Goal: Task Accomplishment & Management: Manage account settings

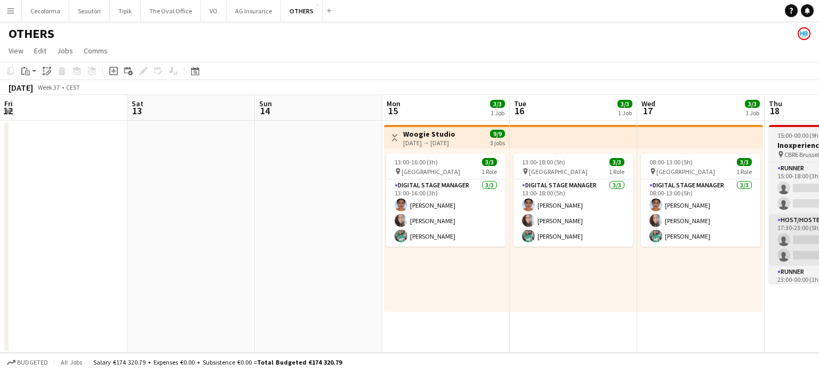
scroll to position [0, 285]
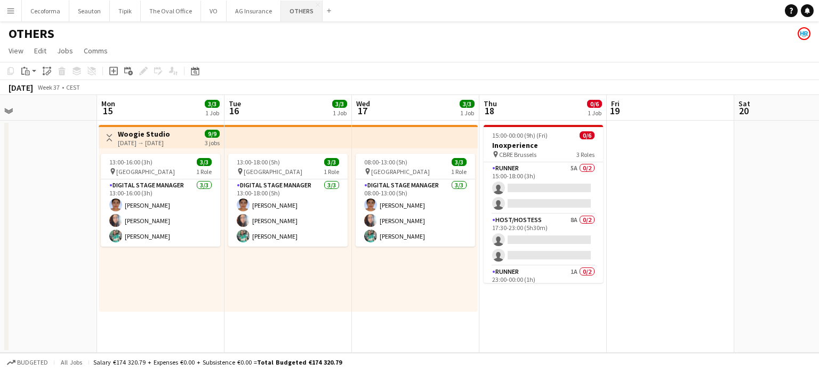
click at [299, 5] on button "OTHERS Close" at bounding box center [302, 11] width 42 height 21
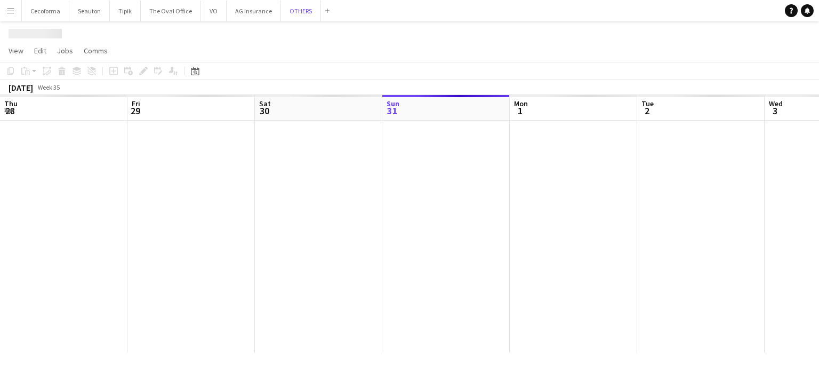
scroll to position [0, 255]
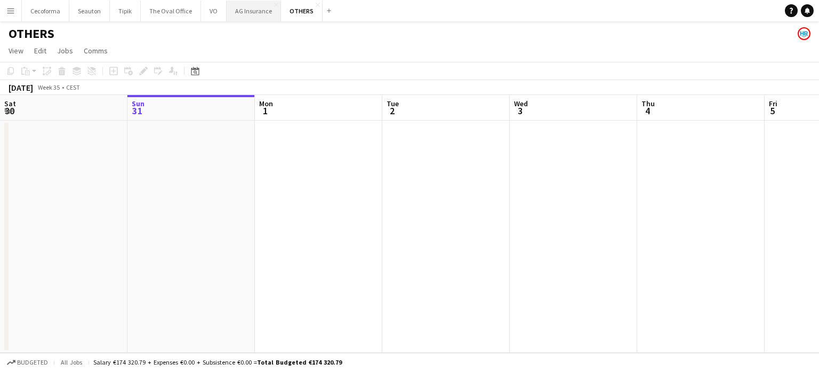
click at [247, 11] on button "AG Insurance Close" at bounding box center [254, 11] width 54 height 21
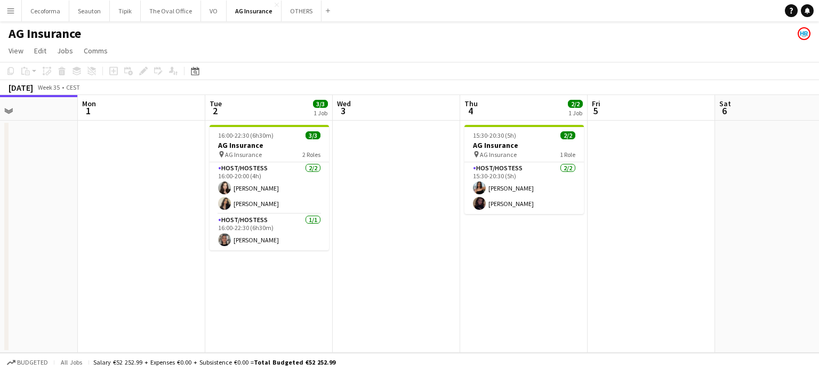
drag, startPoint x: 654, startPoint y: 326, endPoint x: 337, endPoint y: 269, distance: 321.8
click at [340, 270] on app-calendar-viewport "Thu 28 Fri 29 Sat 30 Sun 31 Mon 1 Tue 2 3/3 1 Job Wed 3 Thu 4 2/2 1 Job Fri 5 S…" at bounding box center [409, 224] width 819 height 258
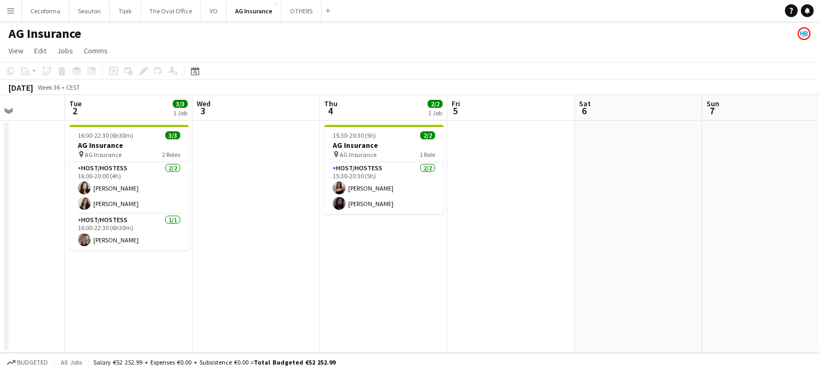
drag, startPoint x: 585, startPoint y: 262, endPoint x: 352, endPoint y: 196, distance: 241.7
click at [310, 205] on app-calendar-viewport "Fri 29 Sat 30 Sun 31 Mon 1 Tue 2 3/3 1 Job Wed 3 Thu 4 2/2 1 Job Fri 5 Sat 6 Su…" at bounding box center [409, 224] width 819 height 258
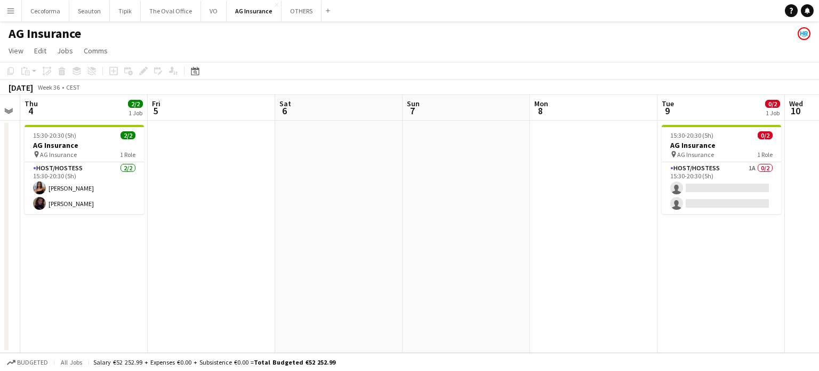
click at [252, 161] on app-calendar-viewport "Sun 31 Mon 1 Tue 2 3/3 1 Job Wed 3 Thu 4 2/2 1 Job Fri 5 Sat 6 Sun 7 Mon 8 Tue …" at bounding box center [409, 224] width 819 height 258
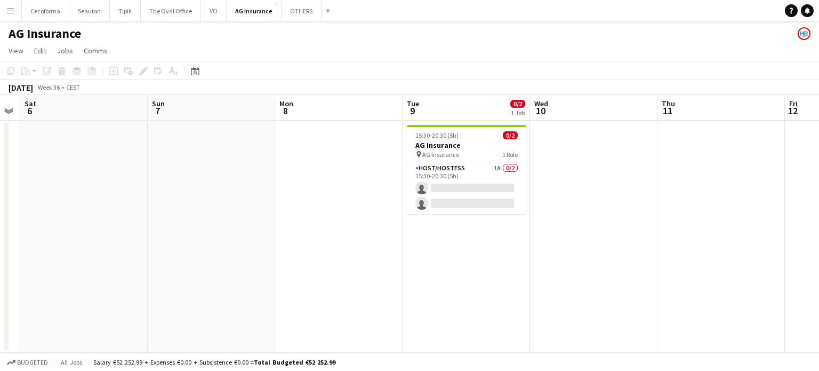
scroll to position [0, 491]
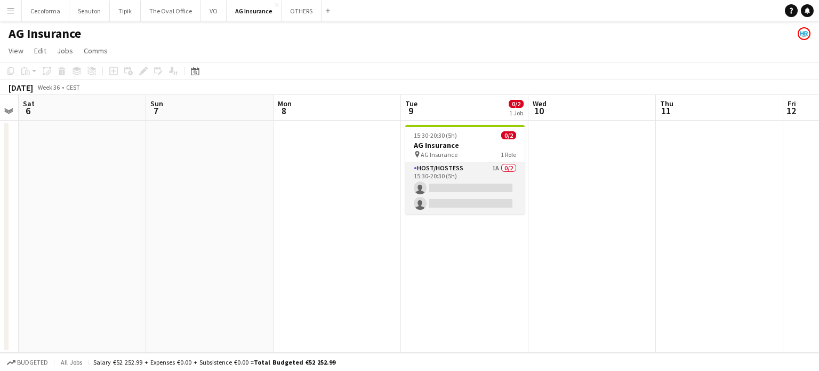
click at [460, 185] on app-card-role "Host/Hostess 1A 0/2 15:30-20:30 (5h) single-neutral-actions single-neutral-acti…" at bounding box center [464, 188] width 119 height 52
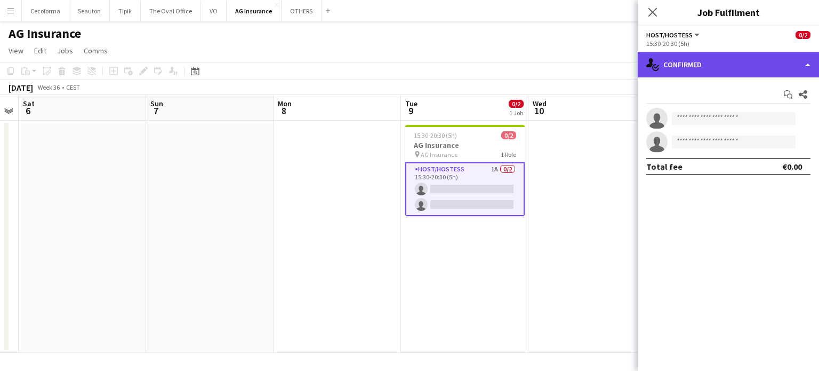
click at [808, 66] on div "single-neutral-actions-check-2 Confirmed" at bounding box center [728, 65] width 181 height 26
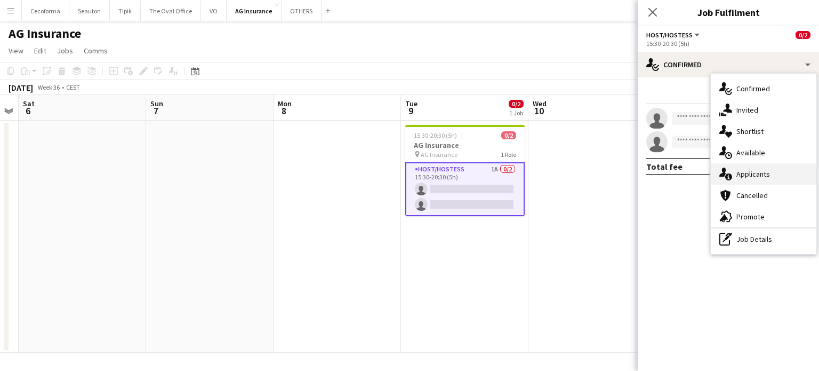
click at [748, 173] on div "single-neutral-actions-information Applicants" at bounding box center [764, 173] width 106 height 21
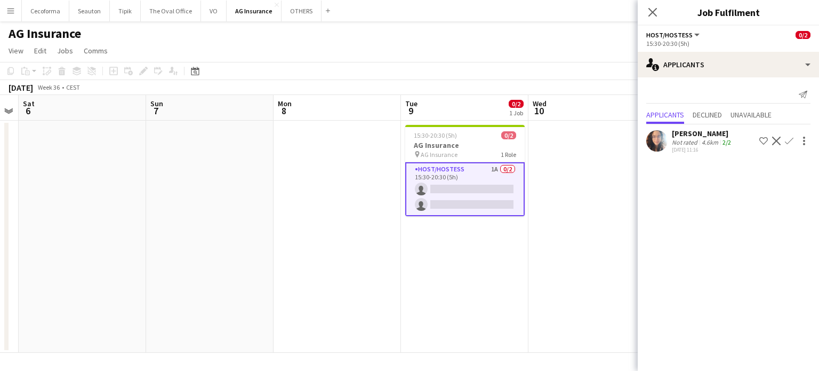
click at [288, 164] on app-date-cell at bounding box center [337, 237] width 127 height 232
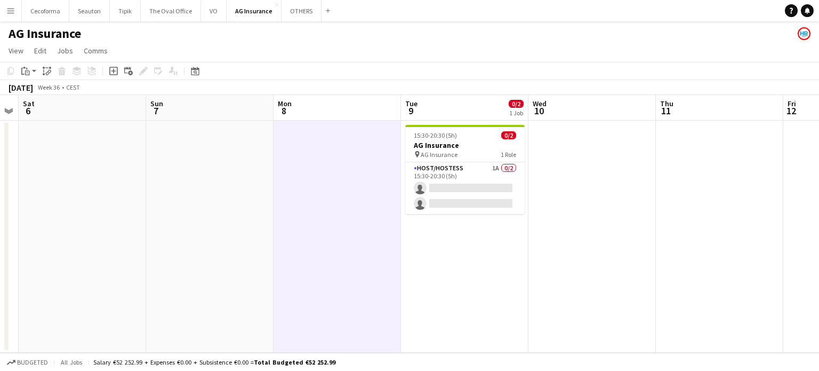
click at [8, 9] on app-icon "Menu" at bounding box center [10, 10] width 9 height 9
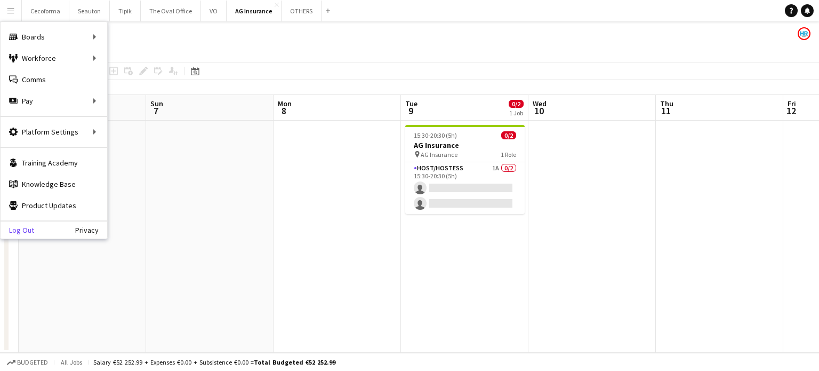
click at [20, 228] on link "Log Out" at bounding box center [18, 230] width 34 height 9
